Goal: Task Accomplishment & Management: Use online tool/utility

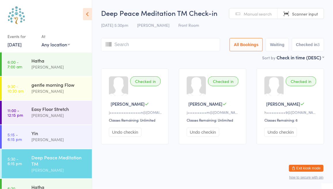
scroll to position [14, 0]
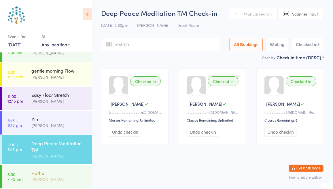
click at [20, 174] on time "6:30 - 7:45 pm" at bounding box center [14, 176] width 15 height 9
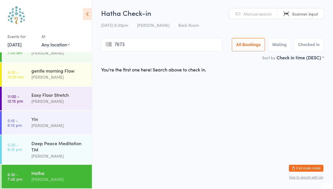
type input "7673"
type input "8382"
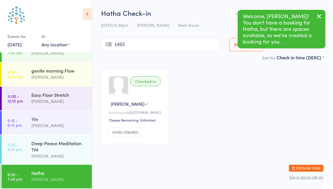
type input "1483"
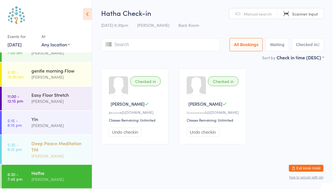
click at [54, 150] on div "Deep Peace Meditation TM" at bounding box center [59, 146] width 56 height 13
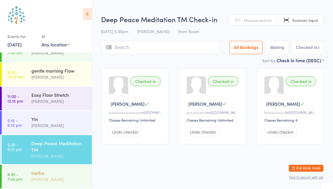
click at [52, 167] on div "[PERSON_NAME]" at bounding box center [61, 176] width 61 height 23
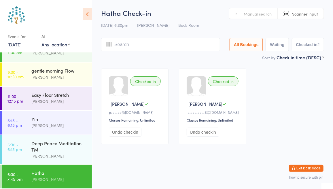
click at [9, 46] on link "[DATE]" at bounding box center [14, 44] width 14 height 6
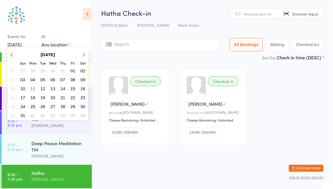
click at [83, 81] on span "09" at bounding box center [82, 79] width 5 height 5
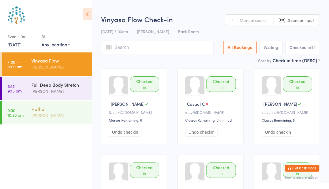
click at [62, 117] on div "[PERSON_NAME]" at bounding box center [59, 115] width 56 height 7
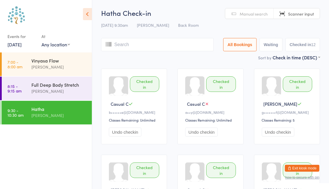
click at [16, 46] on link "[DATE]" at bounding box center [14, 44] width 14 height 6
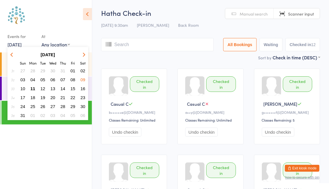
click at [35, 89] on span "11" at bounding box center [33, 88] width 5 height 5
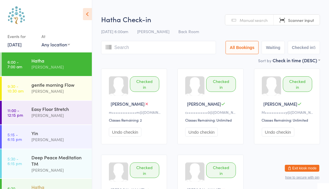
click at [53, 186] on div "Hatha" at bounding box center [59, 187] width 56 height 6
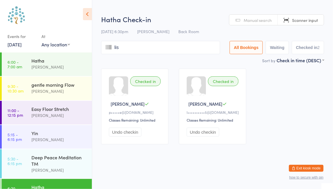
type input "[PERSON_NAME]"
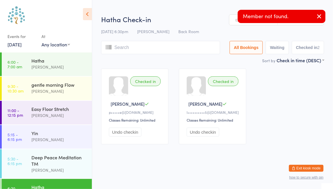
click at [320, 16] on icon "button" at bounding box center [319, 16] width 7 height 7
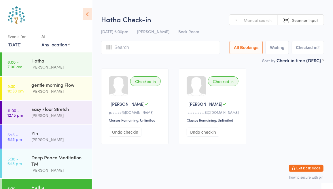
click at [243, 18] on link "Manual search" at bounding box center [253, 20] width 48 height 11
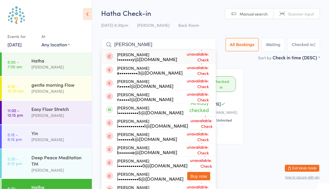
type input "[PERSON_NAME]"
click at [288, 109] on div "Checked in [PERSON_NAME] P p•••••e@[DOMAIN_NAME] Classes Remaining: Unlimited U…" at bounding box center [210, 106] width 229 height 86
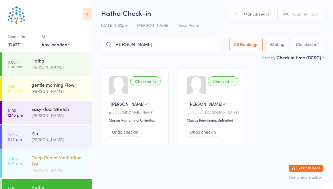
click at [64, 164] on div "Deep Peace Meditation TM" at bounding box center [59, 160] width 56 height 13
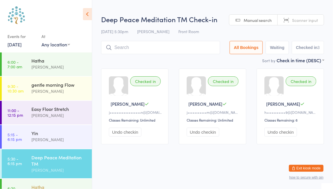
click at [65, 182] on div "[PERSON_NAME]" at bounding box center [61, 190] width 61 height 23
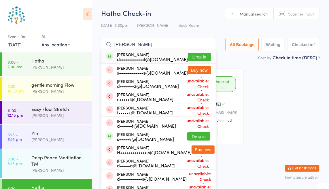
type input "[PERSON_NAME]"
click at [188, 57] on button "Drop in" at bounding box center [199, 57] width 23 height 8
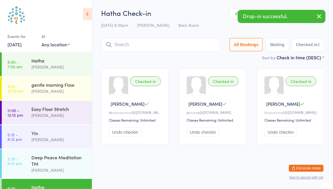
click at [320, 18] on icon "button" at bounding box center [319, 16] width 7 height 7
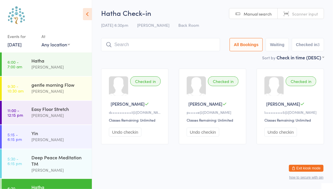
click at [320, 18] on link "Scanner input" at bounding box center [301, 13] width 46 height 11
type input "8055"
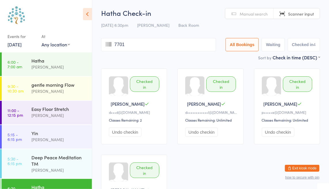
type input "7701"
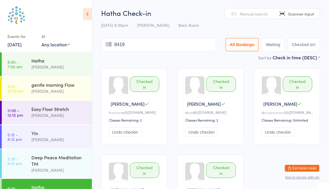
type input "8419"
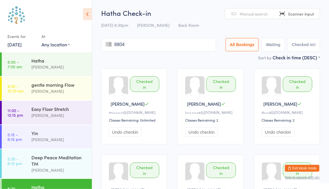
type input "8804"
type input "87598759"
type input "7645"
